Goal: Information Seeking & Learning: Learn about a topic

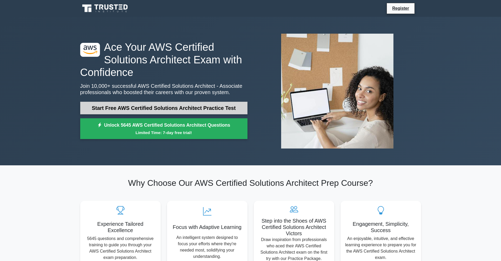
click at [137, 110] on link "Start Free AWS Certified Solutions Architect Practice Test" at bounding box center [163, 108] width 167 height 13
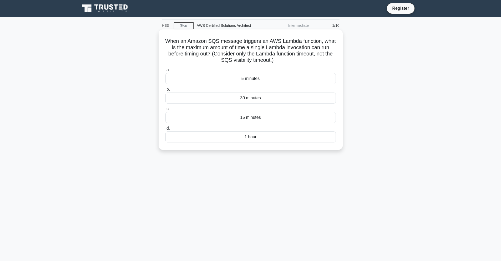
click at [231, 138] on div "1 hour" at bounding box center [250, 137] width 170 height 11
click at [165, 130] on input "d. 1 hour" at bounding box center [165, 128] width 0 height 3
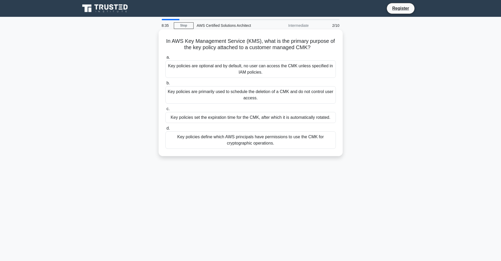
click at [212, 137] on div "Key policies define which AWS principals have permissions to use the CMK for cr…" at bounding box center [250, 140] width 170 height 17
click at [165, 130] on input "d. Key policies define which AWS principals have permissions to use the CMK for…" at bounding box center [165, 128] width 0 height 3
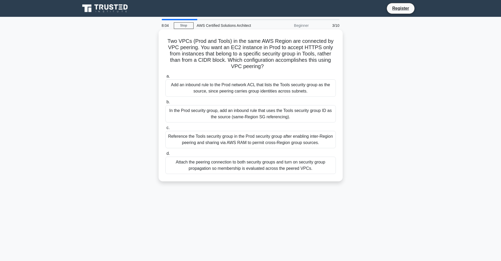
drag, startPoint x: 166, startPoint y: 40, endPoint x: 267, endPoint y: 64, distance: 103.3
click at [267, 64] on h5 "Two VPCs (Prod and Tools) in the same AWS Region are connected by VPC peering. …" at bounding box center [251, 54] width 172 height 32
click at [267, 64] on icon at bounding box center [267, 65] width 6 height 3
click at [229, 122] on div "In the Prod security group, add an inbound rule that uses the Tools security gr…" at bounding box center [250, 113] width 170 height 17
click at [165, 104] on input "b. In the Prod security group, add an inbound rule that uses the Tools security…" at bounding box center [165, 101] width 0 height 3
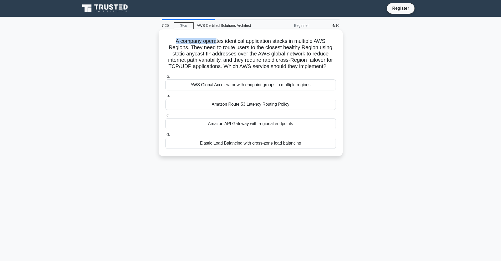
drag, startPoint x: 175, startPoint y: 36, endPoint x: 212, endPoint y: 41, distance: 36.6
click at [213, 41] on div "A company operates identical application stacks in multiple AWS Regions. They n…" at bounding box center [251, 93] width 180 height 123
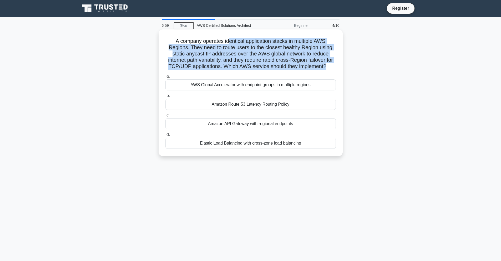
drag, startPoint x: 228, startPoint y: 39, endPoint x: 326, endPoint y: 65, distance: 101.4
click at [326, 65] on h5 "A company operates identical application stacks in multiple AWS Regions. They n…" at bounding box center [251, 54] width 172 height 32
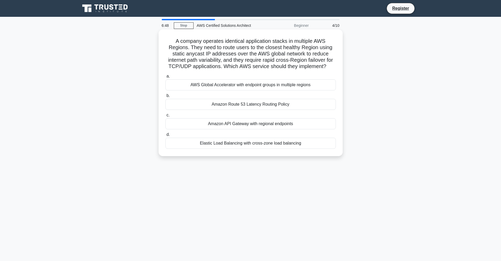
click at [225, 85] on div "AWS Global Accelerator with endpoint groups in multiple regions" at bounding box center [250, 84] width 170 height 11
click at [165, 78] on input "a. AWS Global Accelerator with endpoint groups in multiple regions" at bounding box center [165, 76] width 0 height 3
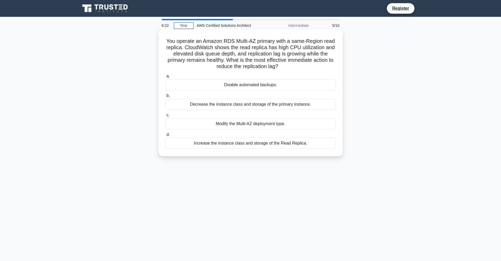
drag, startPoint x: 167, startPoint y: 44, endPoint x: 279, endPoint y: 68, distance: 115.0
click at [279, 68] on h5 "You operate an Amazon RDS Multi-AZ primary with a same-Region read replica. Clo…" at bounding box center [251, 54] width 172 height 32
click at [244, 117] on label "c. Modify the Multi-AZ deployment type." at bounding box center [250, 120] width 170 height 17
click at [165, 117] on input "c. Modify the Multi-AZ deployment type." at bounding box center [165, 115] width 0 height 3
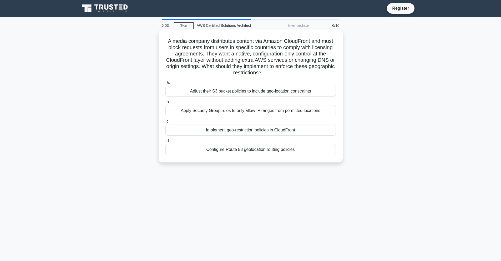
click at [214, 110] on div "Apply Security Group rules to only allow IP ranges from permitted locations" at bounding box center [250, 110] width 170 height 11
click at [165, 104] on input "b. Apply Security Group rules to only allow IP ranges from permitted locations" at bounding box center [165, 101] width 0 height 3
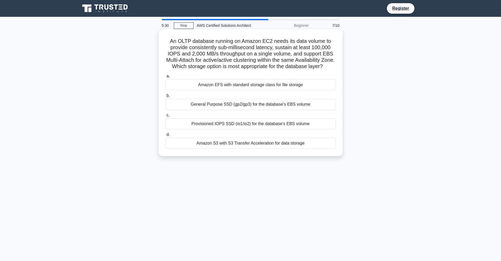
click at [230, 87] on div "Amazon EFS with standard storage class for file storage" at bounding box center [250, 84] width 170 height 11
click at [165, 78] on input "a. Amazon EFS with standard storage class for file storage" at bounding box center [165, 76] width 0 height 3
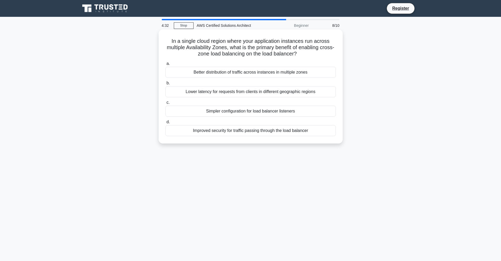
click at [229, 75] on div "Better distribution of traffic across instances in multiple zones" at bounding box center [250, 72] width 170 height 11
click at [165, 66] on input "a. Better distribution of traffic across instances in multiple zones" at bounding box center [165, 63] width 0 height 3
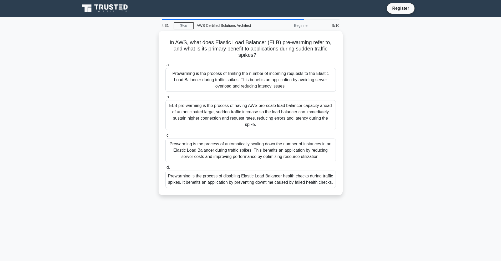
click at [229, 75] on div "Prewarming is the process of limiting the number of incoming requests to the El…" at bounding box center [250, 80] width 170 height 24
click at [165, 67] on input "a. Prewarming is the process of limiting the number of incoming requests to the…" at bounding box center [165, 64] width 0 height 3
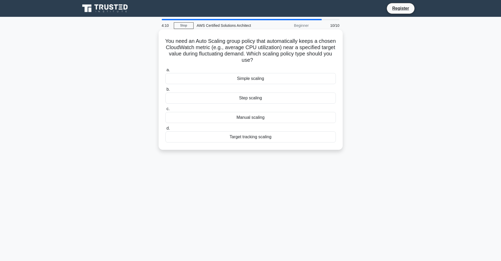
click at [231, 139] on div "Target tracking scaling" at bounding box center [250, 137] width 170 height 11
click at [165, 130] on input "d. Target tracking scaling" at bounding box center [165, 128] width 0 height 3
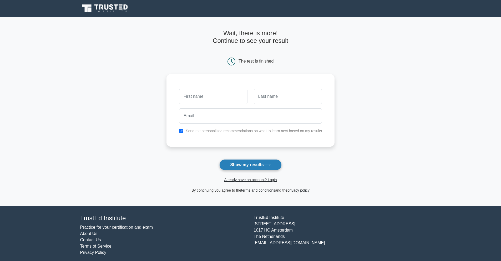
click at [262, 167] on button "Show my results" at bounding box center [250, 164] width 62 height 11
click at [65, 54] on main "Wait, there is more! Continue to see your result The test is finished and the" at bounding box center [250, 111] width 501 height 189
